Goal: Download file/media

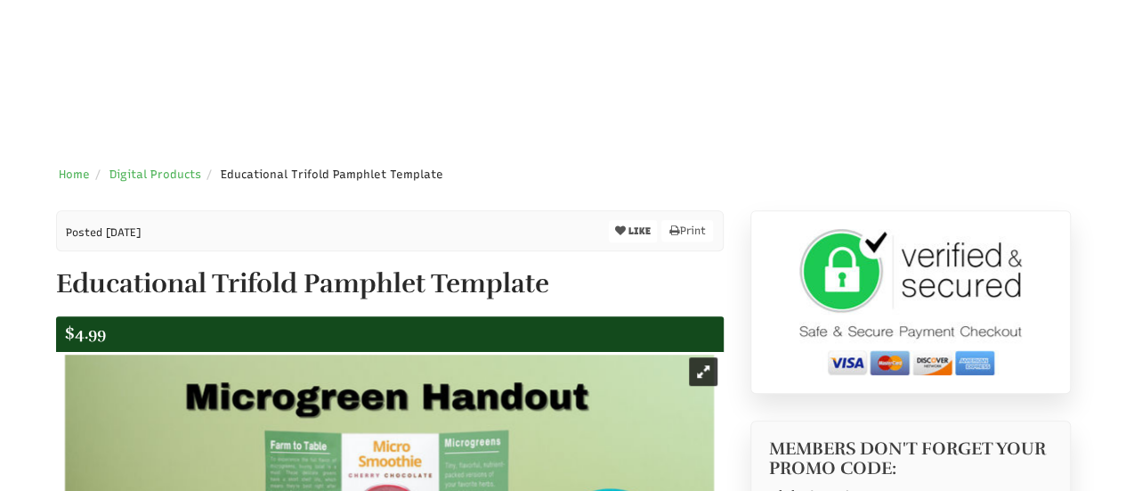
select select "Language Translate Widget"
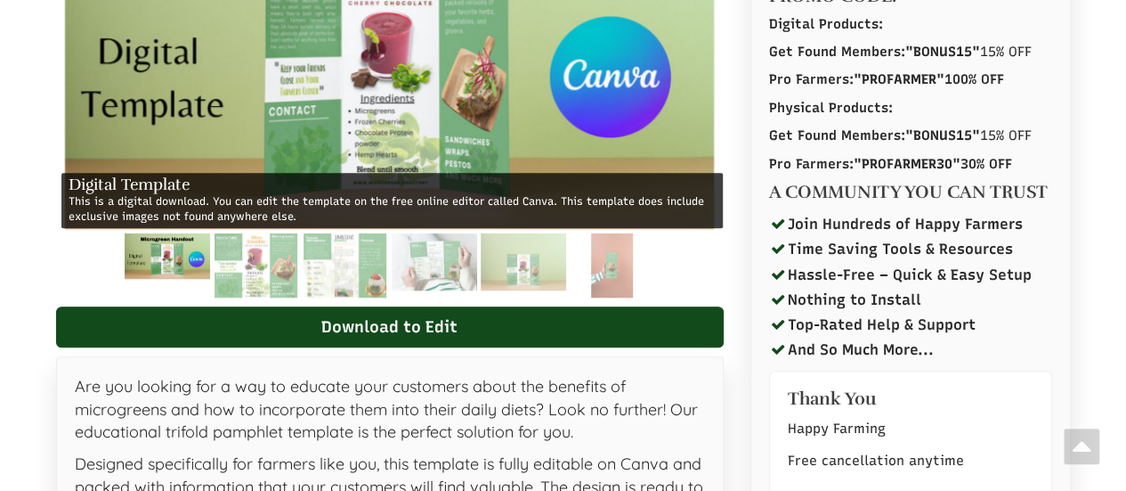
scroll to position [841, 0]
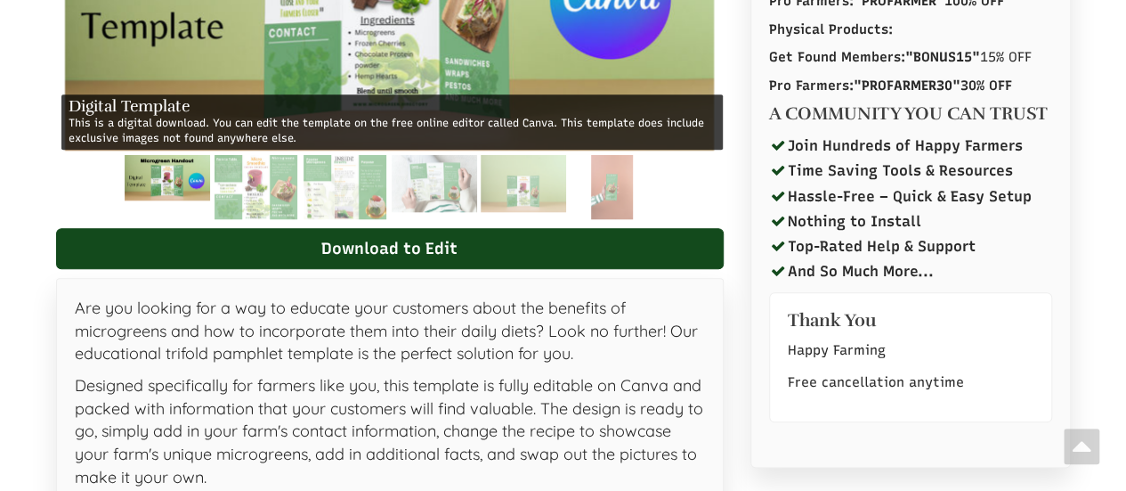
click at [199, 168] on img at bounding box center [166, 177] width 85 height 45
click at [274, 176] on img at bounding box center [256, 187] width 83 height 64
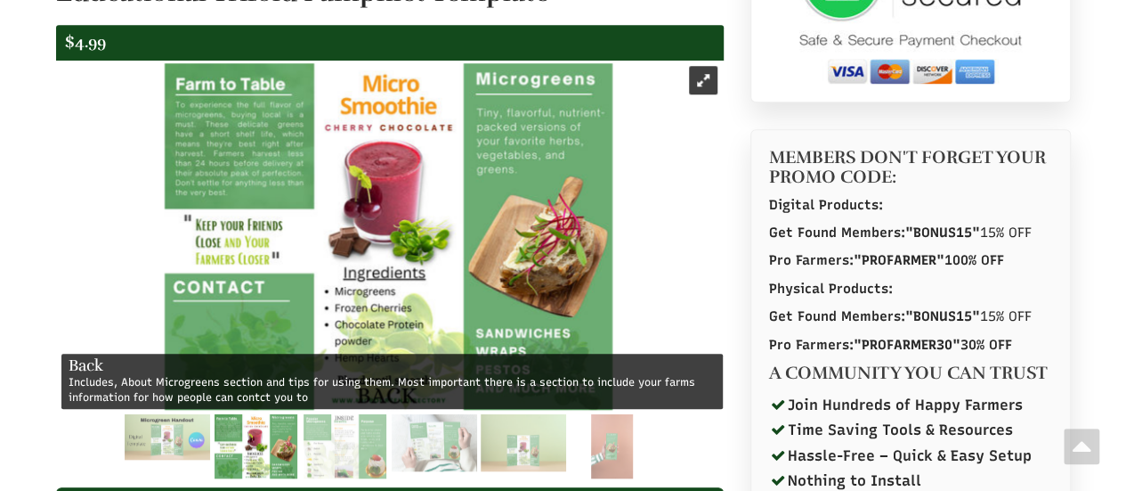
scroll to position [570, 0]
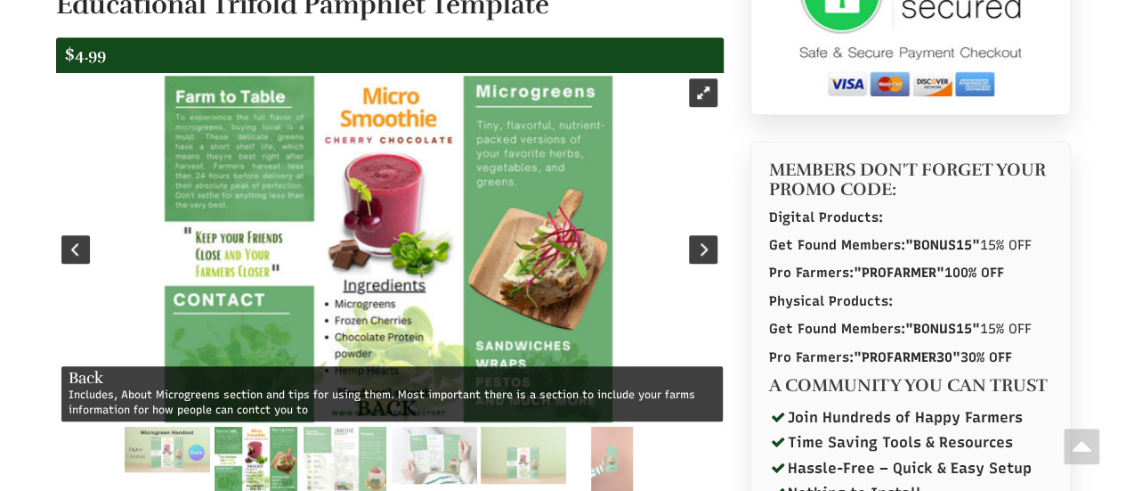
click at [406, 187] on img at bounding box center [389, 249] width 448 height 346
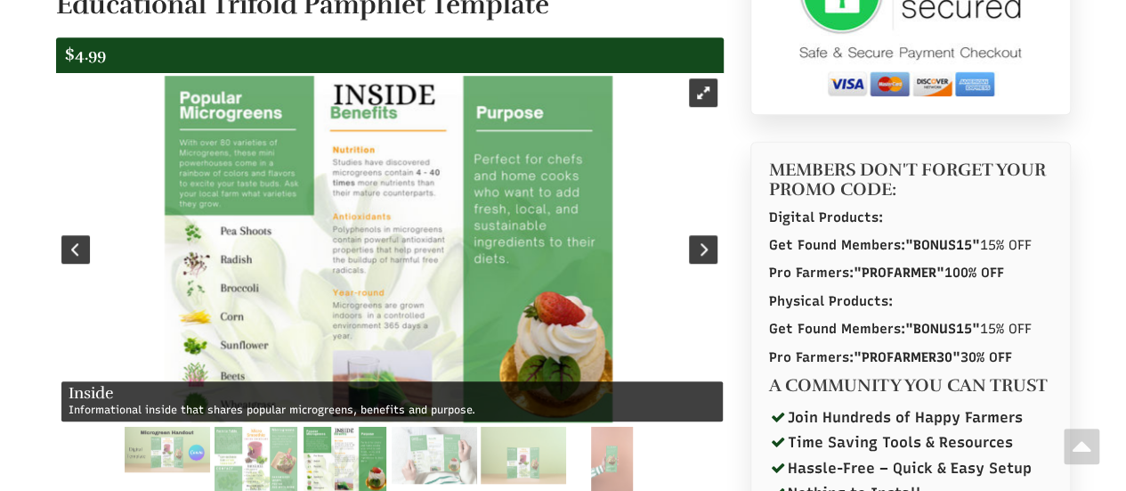
click at [325, 229] on img at bounding box center [389, 249] width 448 height 346
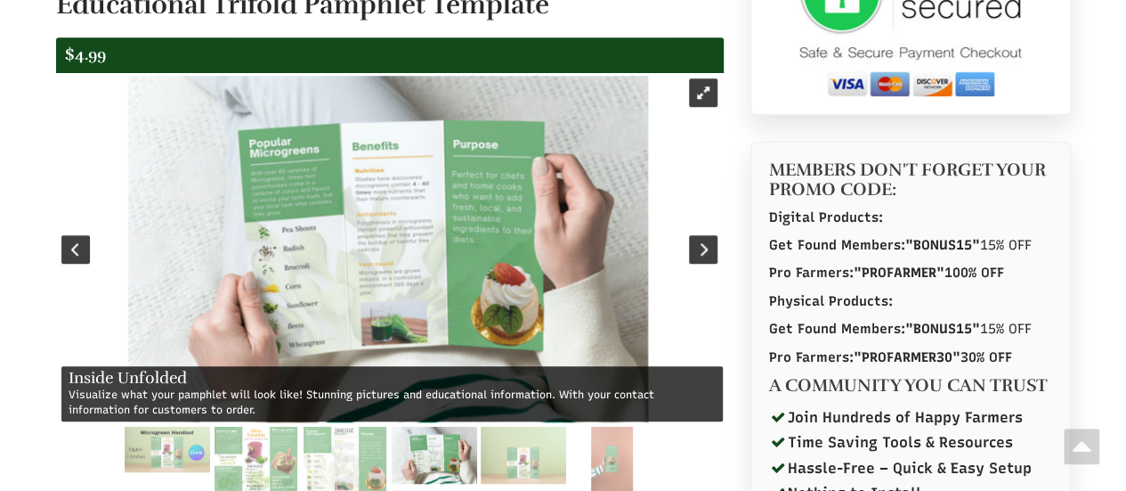
click at [325, 229] on img at bounding box center [388, 249] width 520 height 346
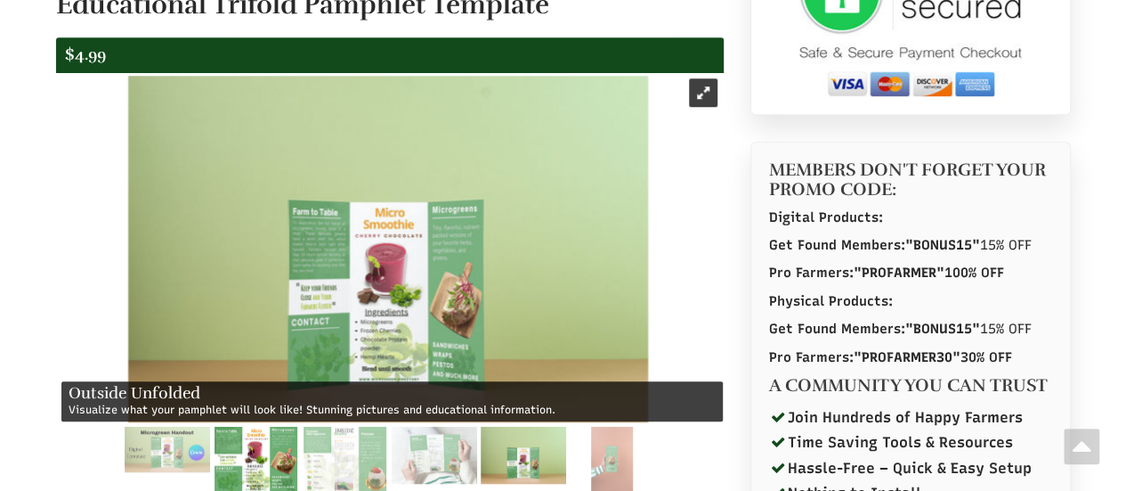
click at [254, 448] on img at bounding box center [256, 458] width 83 height 64
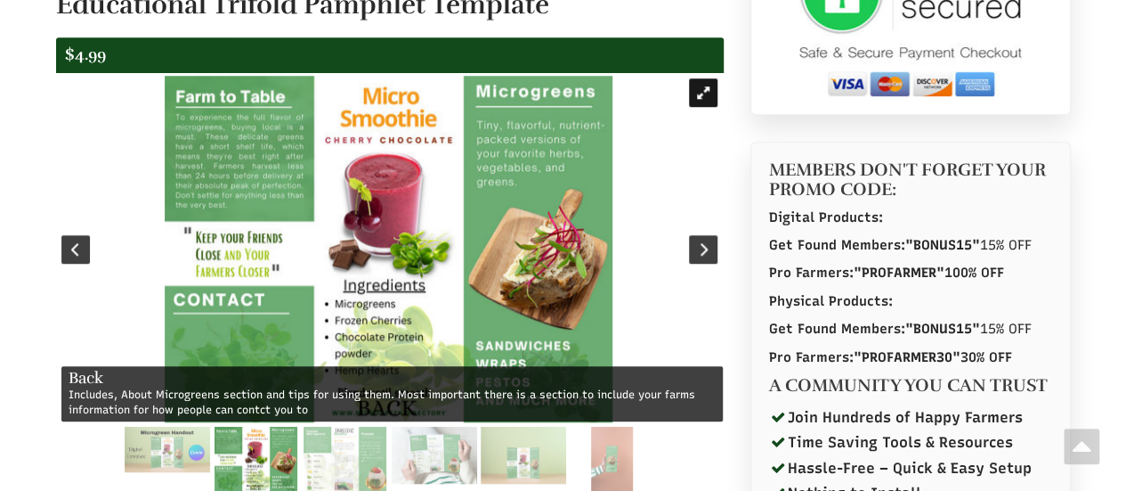
click at [694, 92] on div at bounding box center [703, 92] width 28 height 28
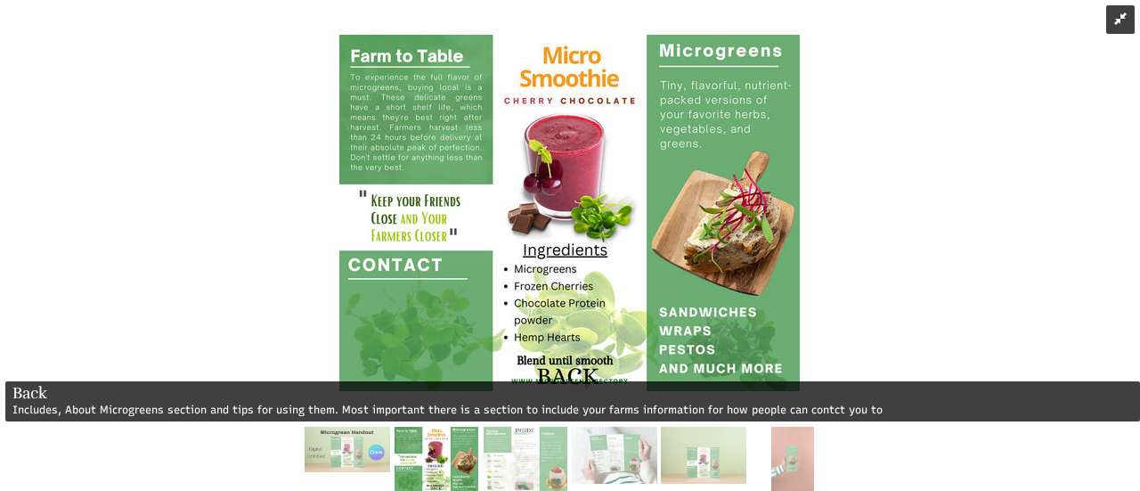
click at [168, 456] on div at bounding box center [570, 458] width 1140 height 64
click at [304, 466] on div at bounding box center [570, 458] width 1140 height 64
click at [344, 464] on img at bounding box center [346, 448] width 85 height 45
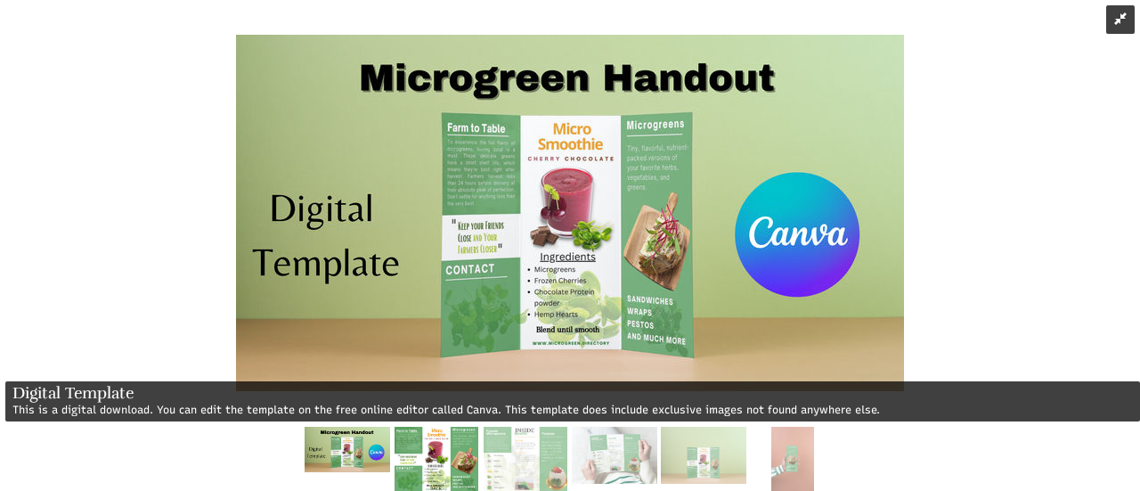
click at [445, 446] on img at bounding box center [435, 458] width 83 height 64
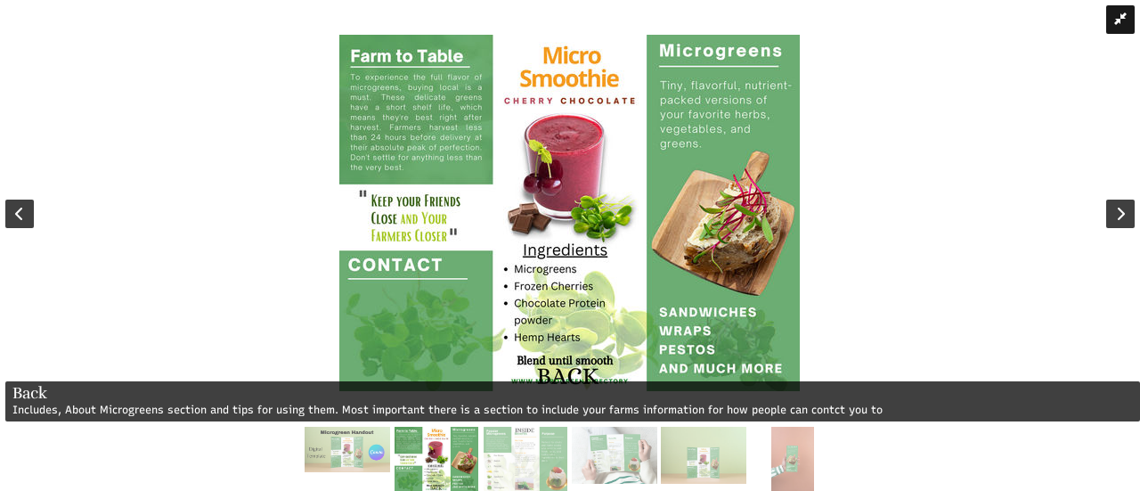
click at [1122, 8] on div at bounding box center [1120, 19] width 28 height 28
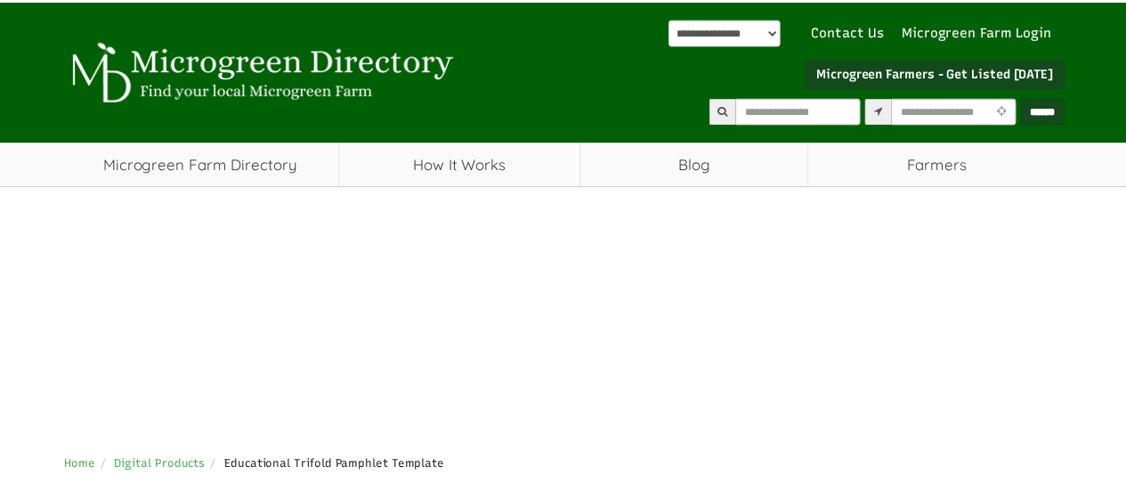
scroll to position [570, 0]
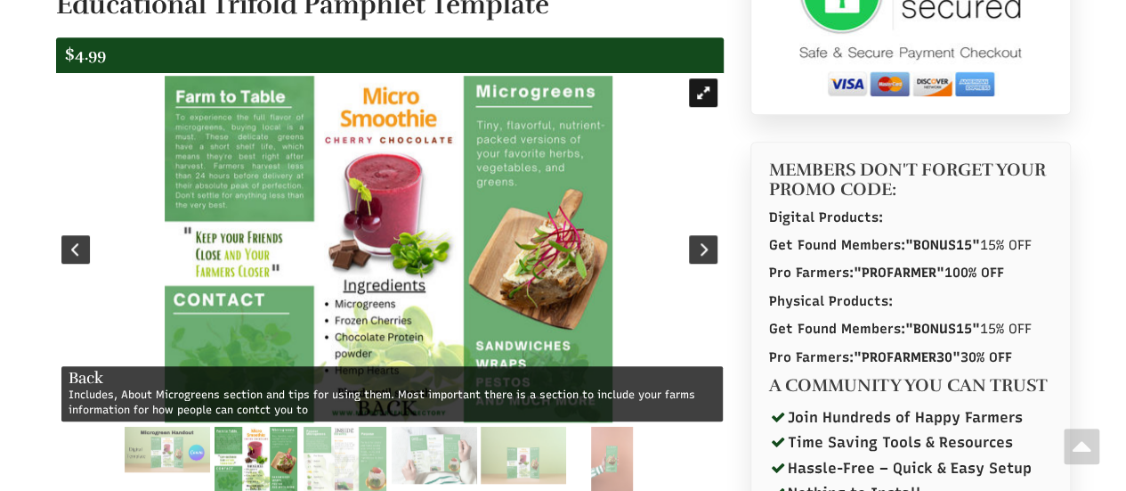
click at [705, 92] on div at bounding box center [703, 92] width 28 height 28
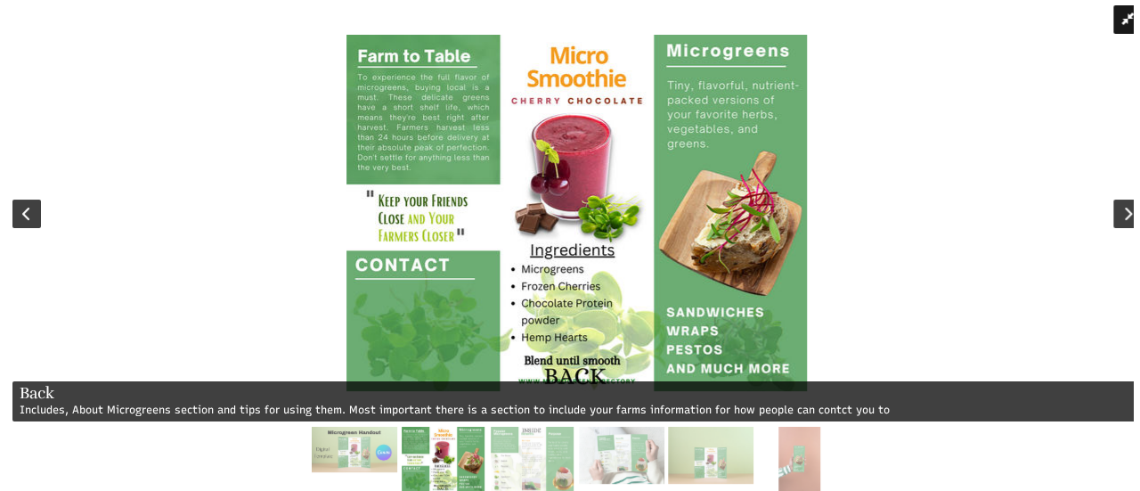
scroll to position [0, 0]
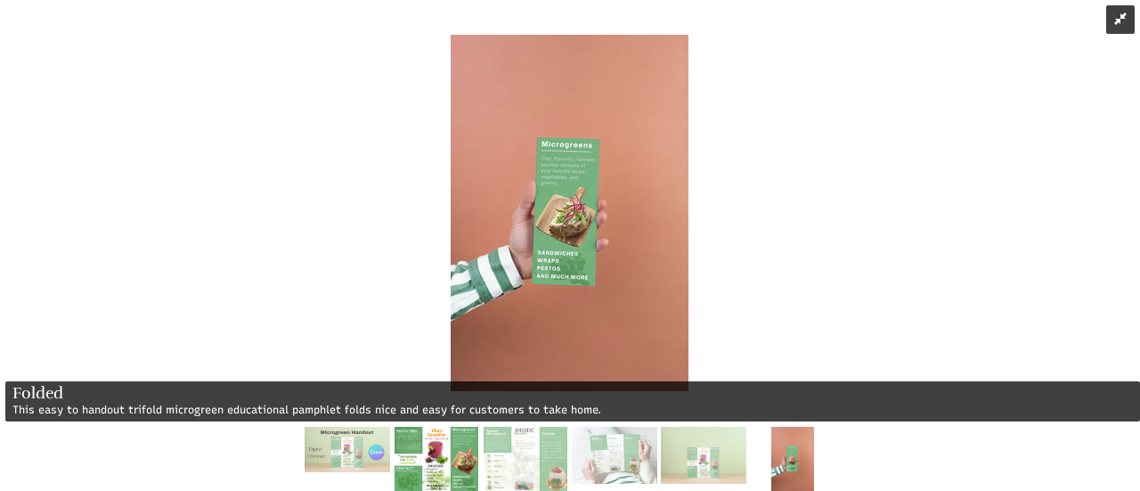
click at [422, 451] on img at bounding box center [435, 458] width 83 height 64
